Goal: Go to known website: Access a specific website the user already knows

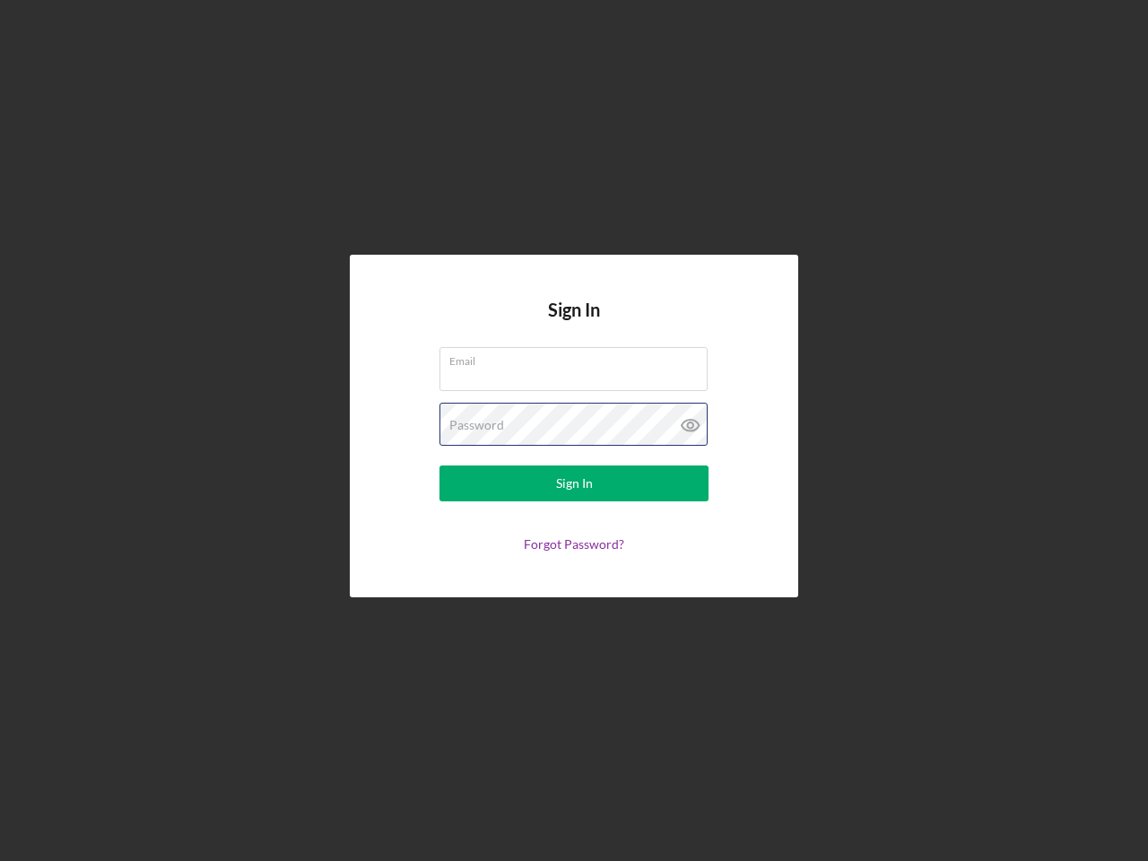
click at [574, 430] on div "Password" at bounding box center [573, 425] width 269 height 45
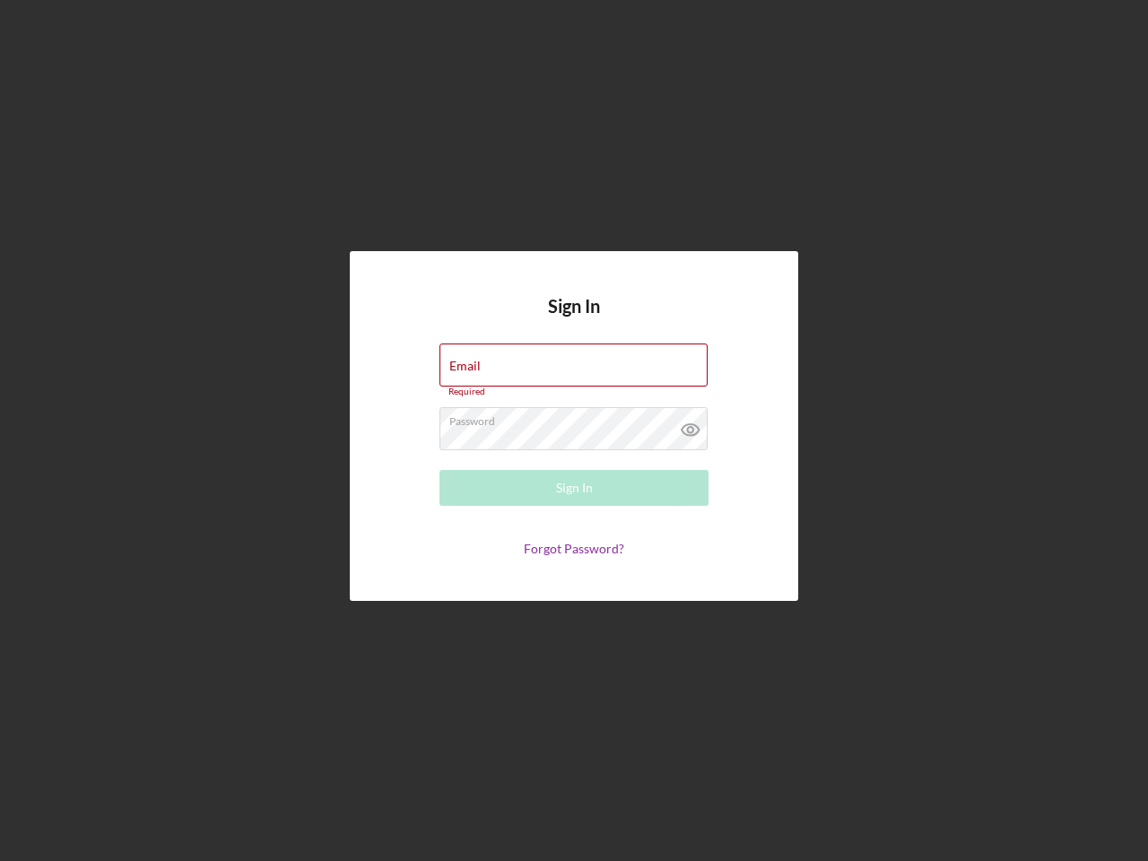
click at [690, 425] on icon at bounding box center [690, 429] width 45 height 45
